Goal: Information Seeking & Learning: Find specific page/section

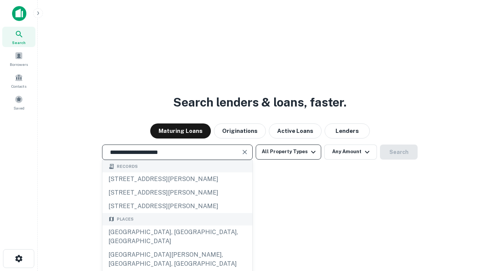
click at [177, 248] on div "[GEOGRAPHIC_DATA], [GEOGRAPHIC_DATA], [GEOGRAPHIC_DATA]" at bounding box center [177, 236] width 150 height 23
type input "**********"
click at [288, 152] on button "All Property Types" at bounding box center [287, 151] width 65 height 15
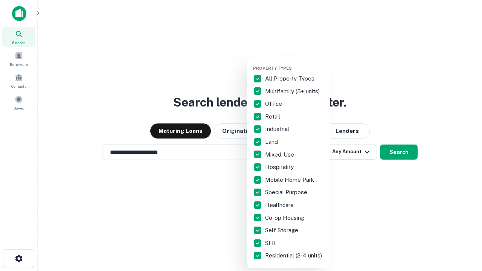
click at [294, 63] on button "button" at bounding box center [294, 63] width 83 height 0
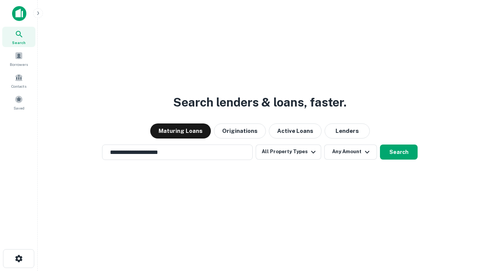
scroll to position [12, 0]
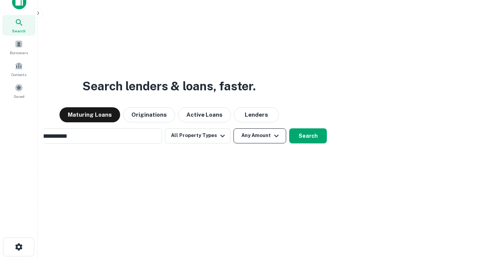
click at [233, 128] on button "Any Amount" at bounding box center [259, 135] width 53 height 15
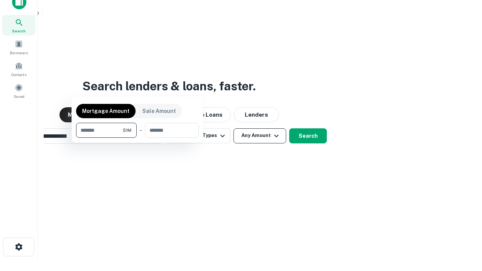
scroll to position [12, 0]
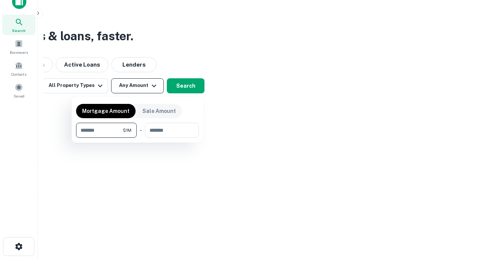
type input "*******"
click at [137, 138] on button "button" at bounding box center [137, 138] width 123 height 0
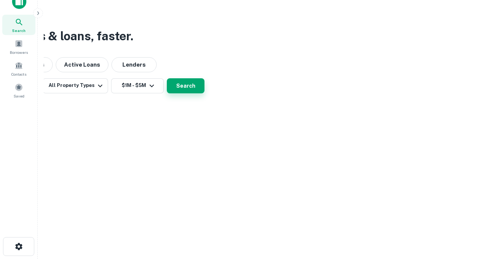
click at [204, 93] on button "Search" at bounding box center [186, 85] width 38 height 15
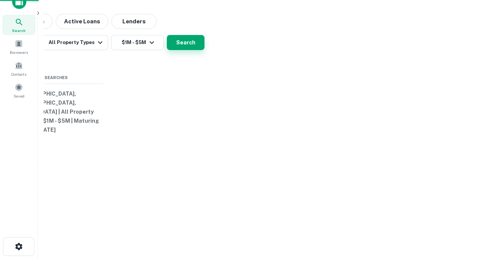
scroll to position [12, 0]
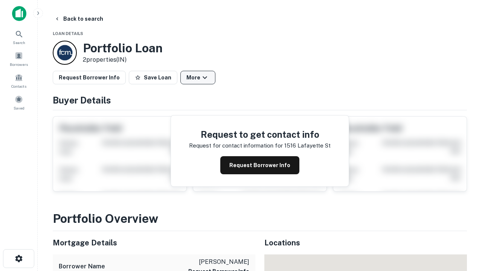
click at [197, 77] on button "More" at bounding box center [197, 78] width 35 height 14
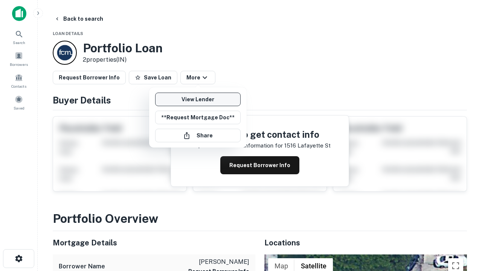
click at [197, 99] on link "View Lender" at bounding box center [197, 100] width 85 height 14
